Goal: Navigation & Orientation: Go to known website

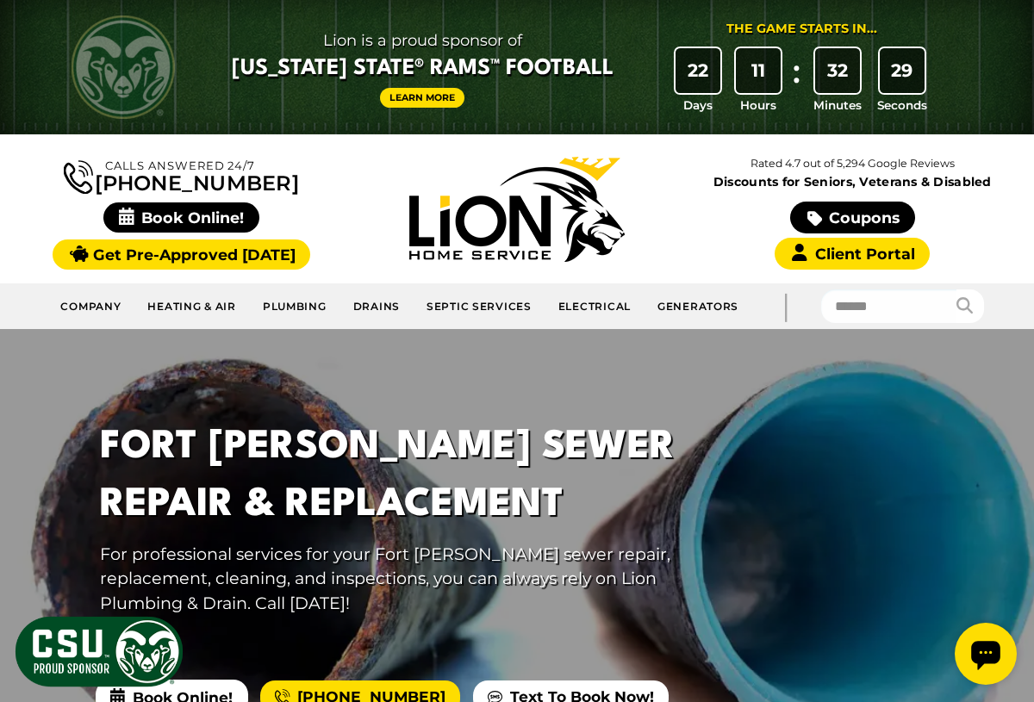
click at [434, 251] on img at bounding box center [516, 209] width 215 height 105
